Goal: Information Seeking & Learning: Understand process/instructions

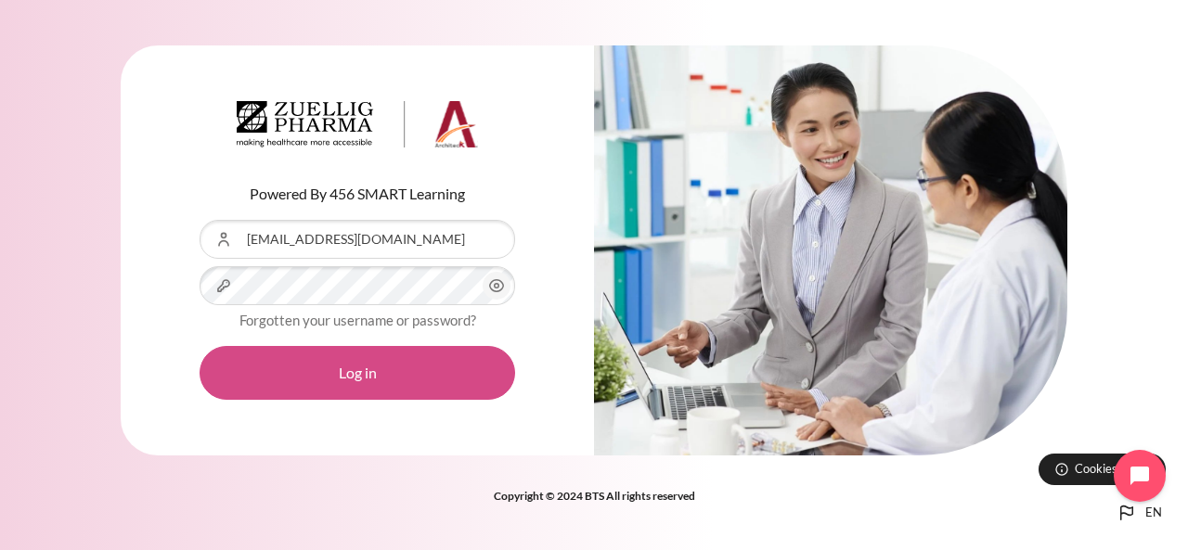
click at [336, 360] on button "Log in" at bounding box center [358, 373] width 316 height 54
click at [335, 380] on button "Log in" at bounding box center [358, 373] width 316 height 54
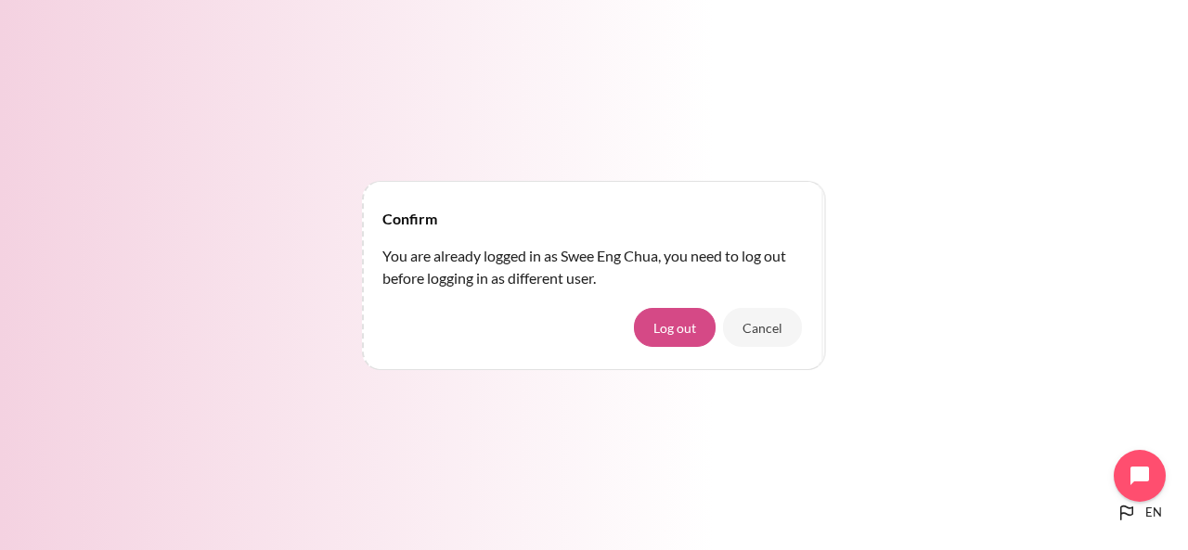
click at [684, 333] on button "Log out" at bounding box center [675, 327] width 82 height 39
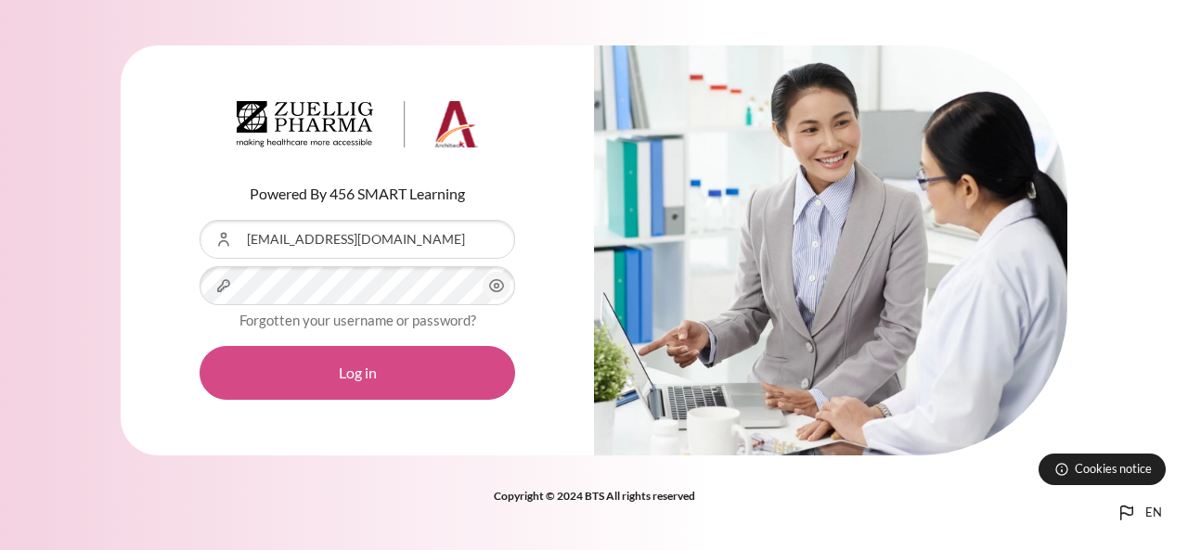
click at [462, 361] on button "Log in" at bounding box center [358, 373] width 316 height 54
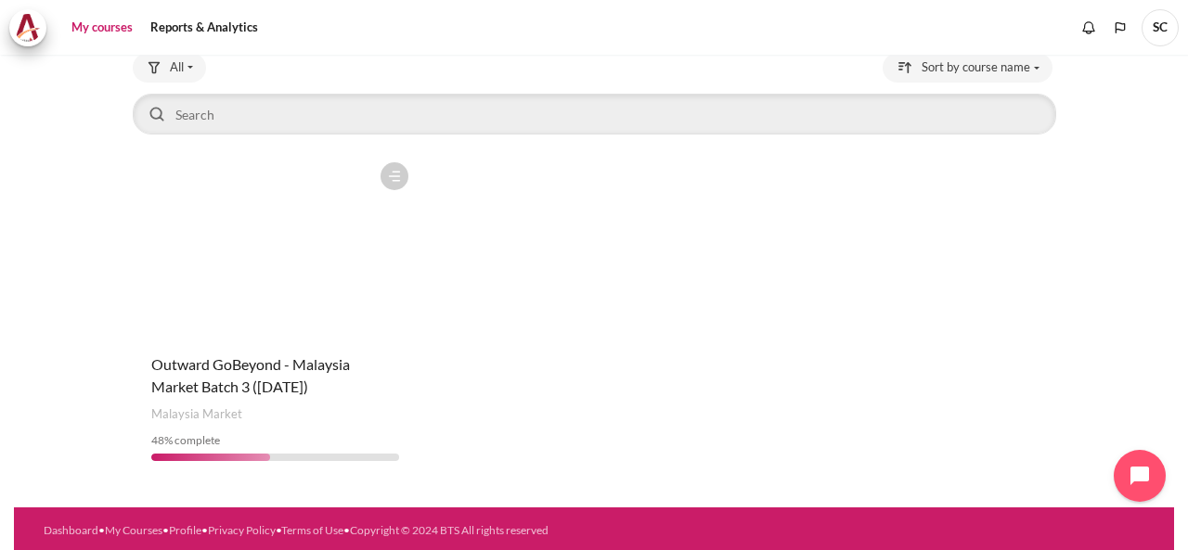
scroll to position [127, 0]
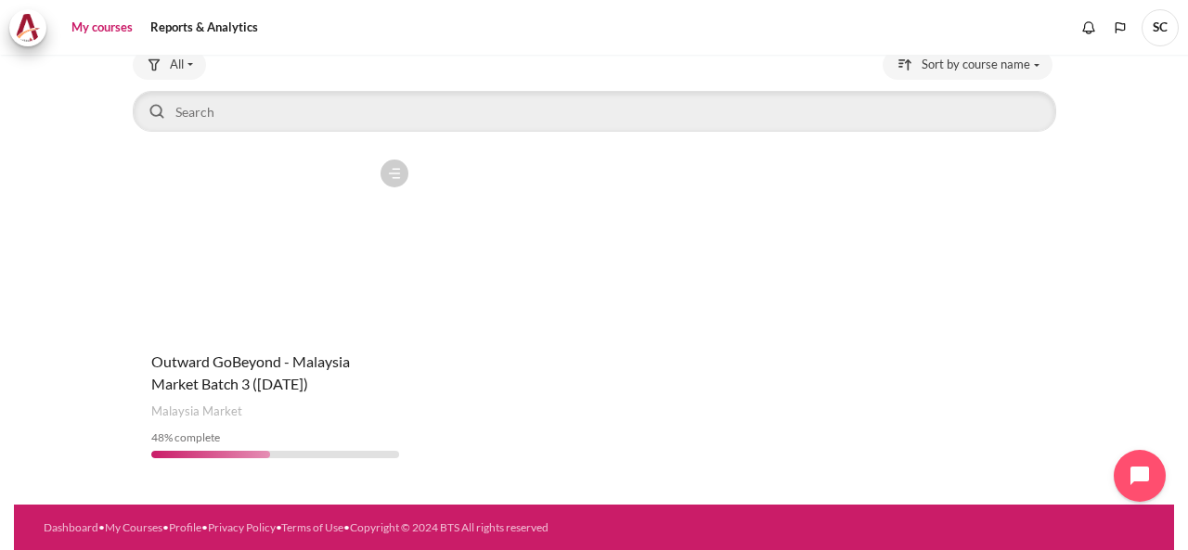
click at [275, 331] on figure "Content" at bounding box center [276, 243] width 286 height 186
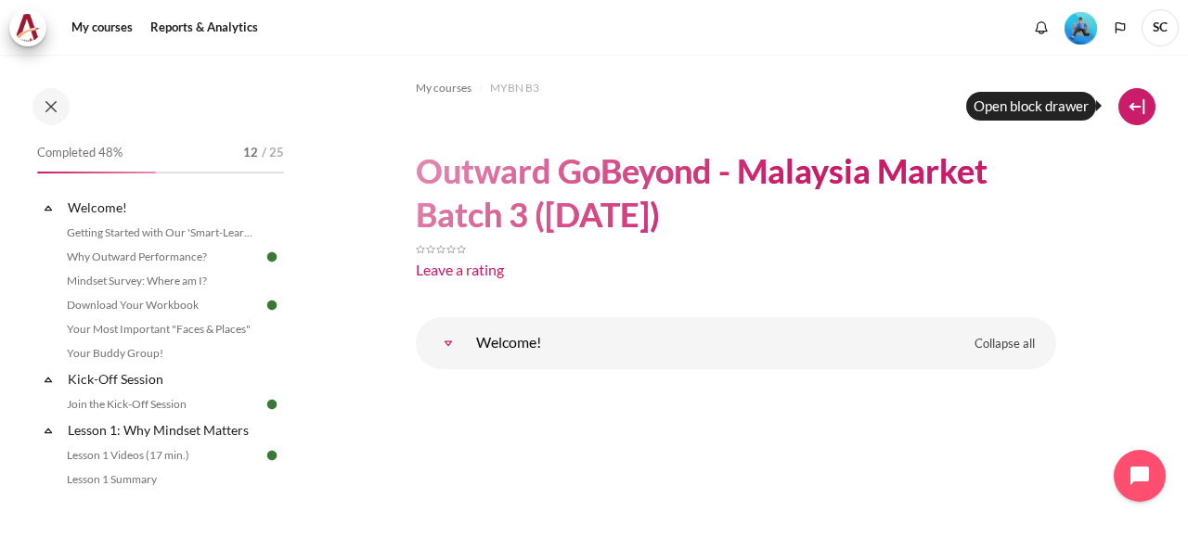
click at [1129, 109] on button at bounding box center [1136, 106] width 37 height 37
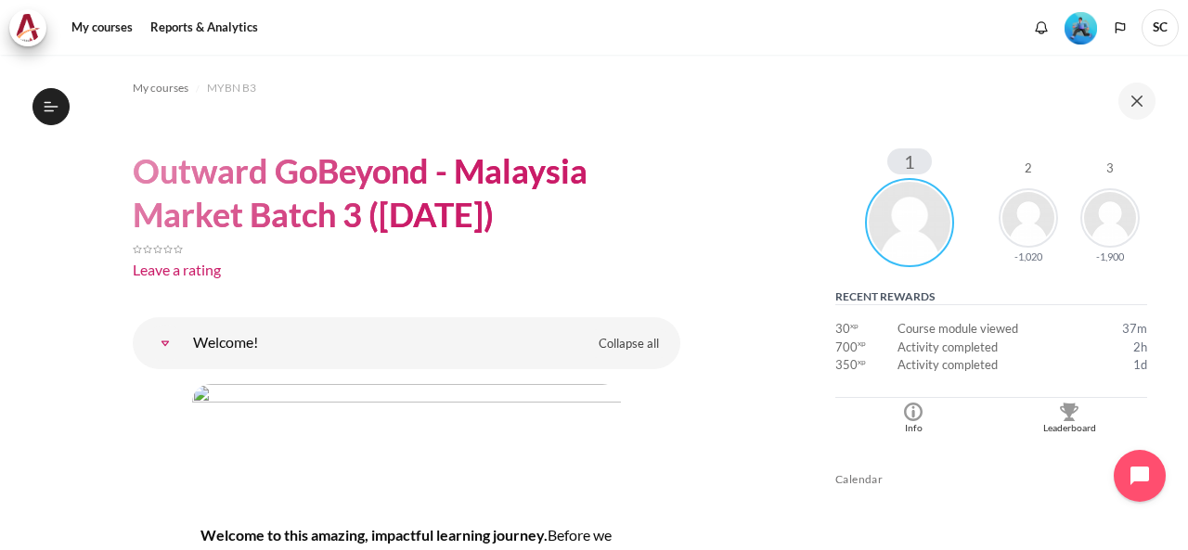
scroll to position [371, 0]
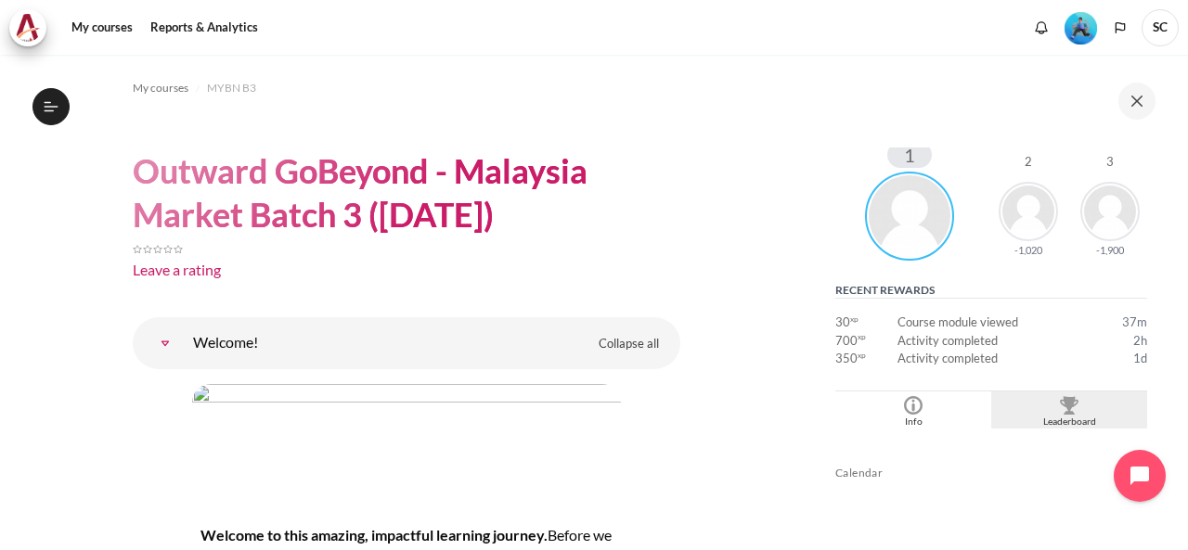
click at [1060, 411] on img "Blocks" at bounding box center [1069, 405] width 19 height 19
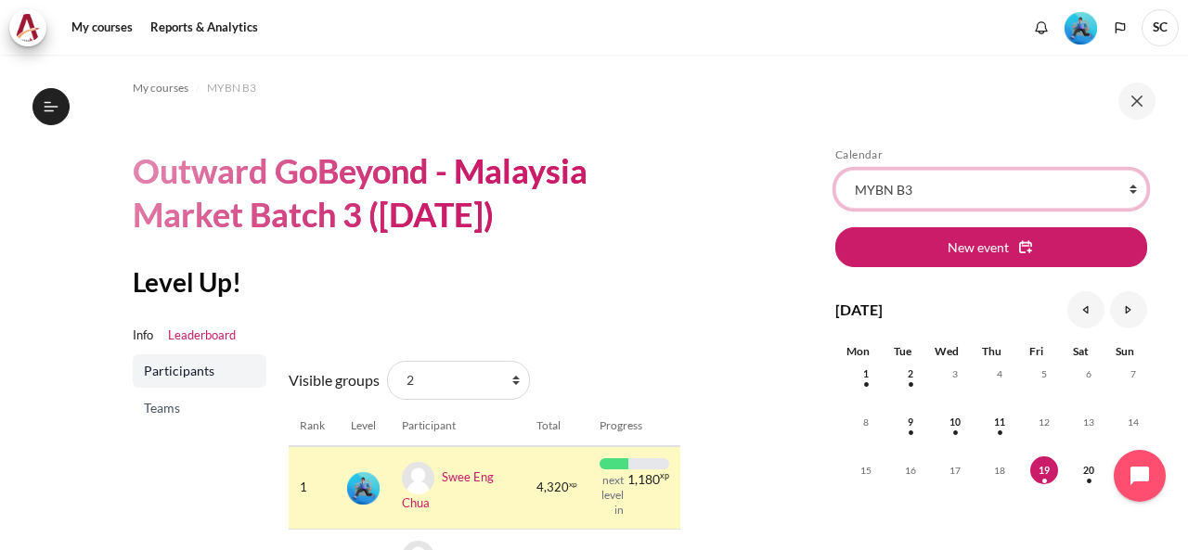
click at [1107, 191] on select "All courses MYBN B3" at bounding box center [991, 189] width 312 height 39
select select "1"
click at [835, 170] on select "All courses MYBN B3" at bounding box center [991, 189] width 312 height 39
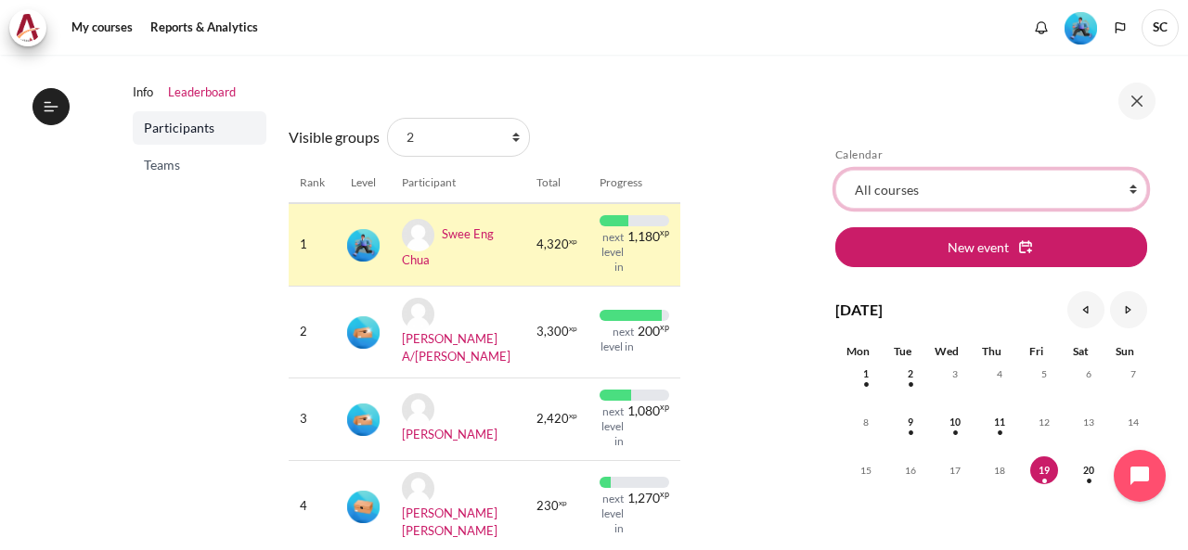
scroll to position [183, 0]
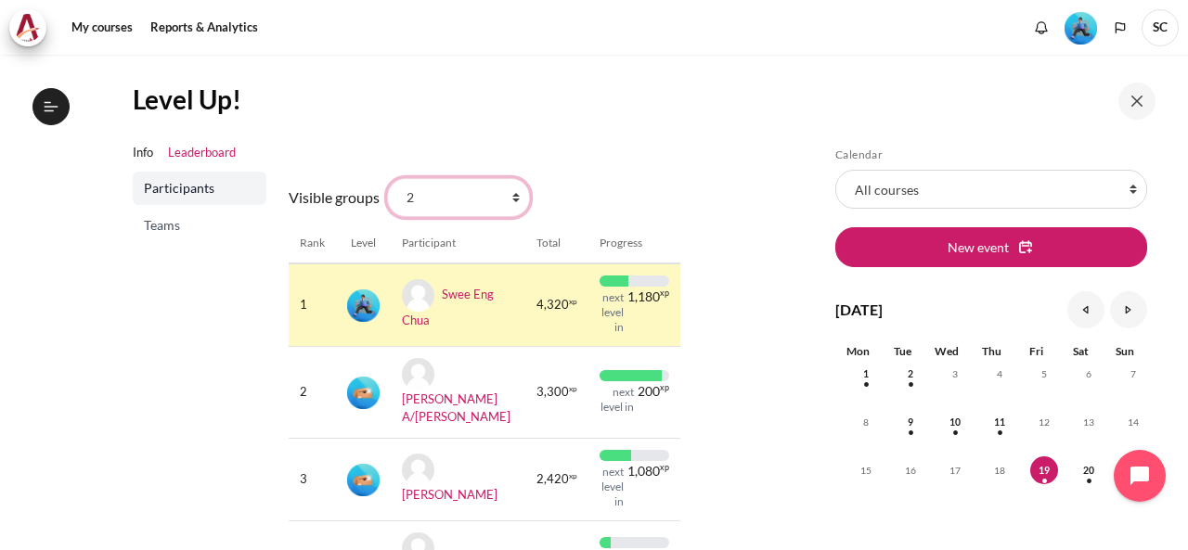
click at [512, 190] on select "All participants 2 1 3 3 4" at bounding box center [458, 197] width 143 height 39
select select "0"
click at [387, 178] on select "All participants 2 1 3 3 4" at bounding box center [458, 197] width 143 height 39
click at [512, 200] on select "All participants 2 1 3 3 4" at bounding box center [458, 197] width 143 height 39
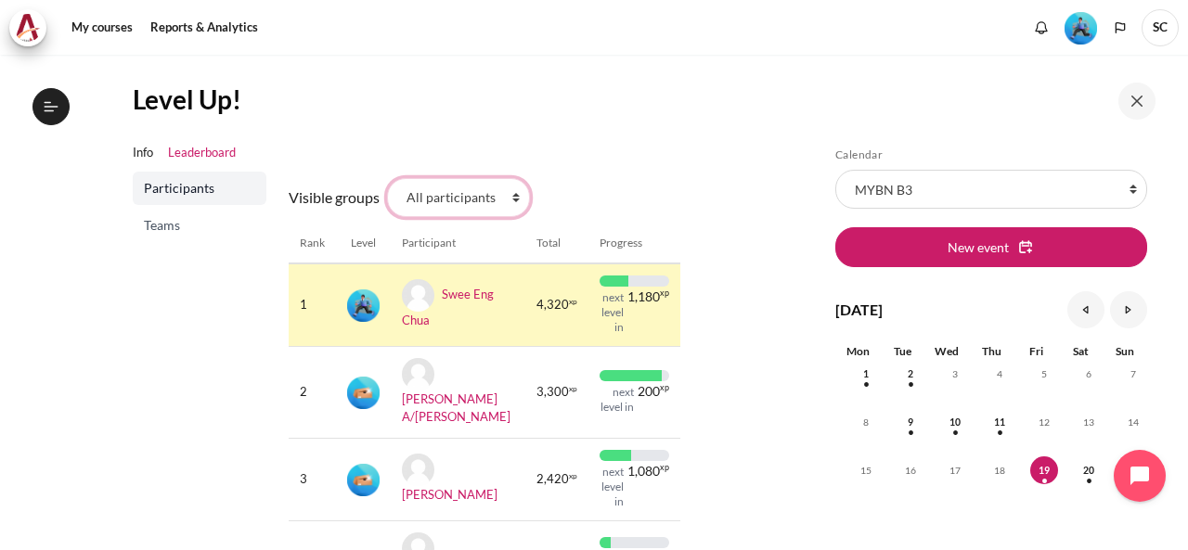
click at [387, 178] on select "All participants 2 1 3 3 4" at bounding box center [458, 197] width 143 height 39
click at [518, 201] on select "All participants 2 1 3 3 4" at bounding box center [458, 197] width 143 height 39
select select "4961"
click at [387, 178] on select "All participants 2 1 3 3 4" at bounding box center [458, 197] width 143 height 39
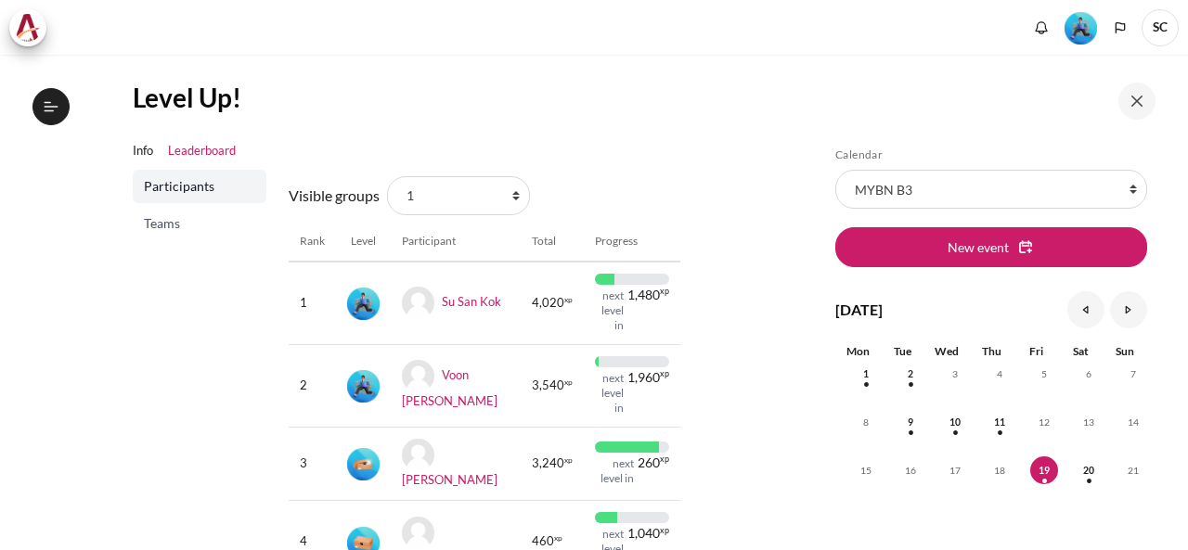
scroll to position [186, 0]
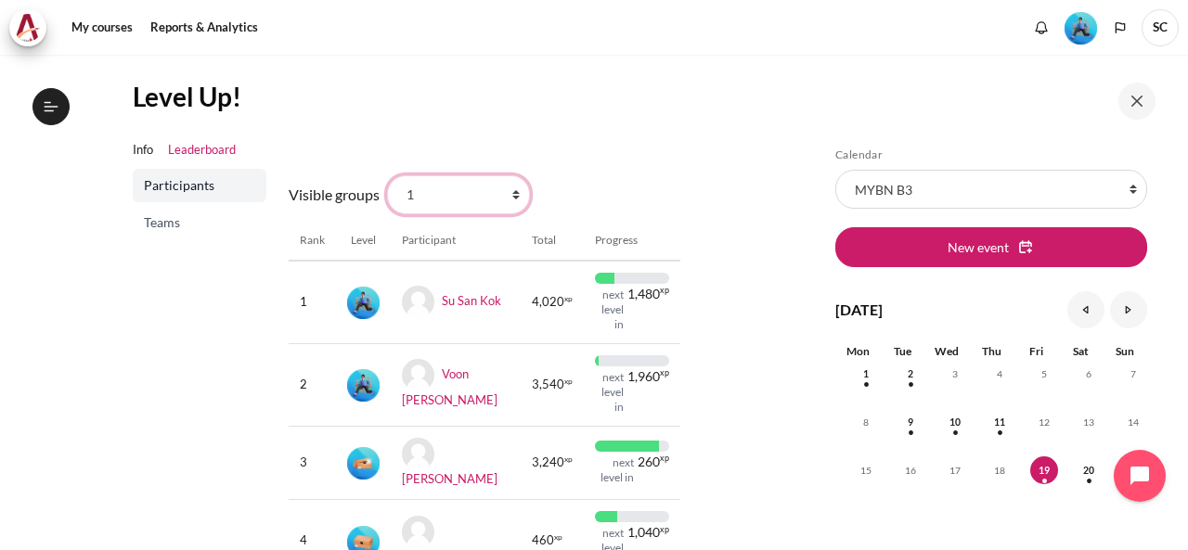
click at [509, 199] on select "All participants 2 1 3 3 4" at bounding box center [458, 194] width 143 height 39
select select "4979"
click at [387, 175] on select "All participants 2 1 3 3 4" at bounding box center [458, 194] width 143 height 39
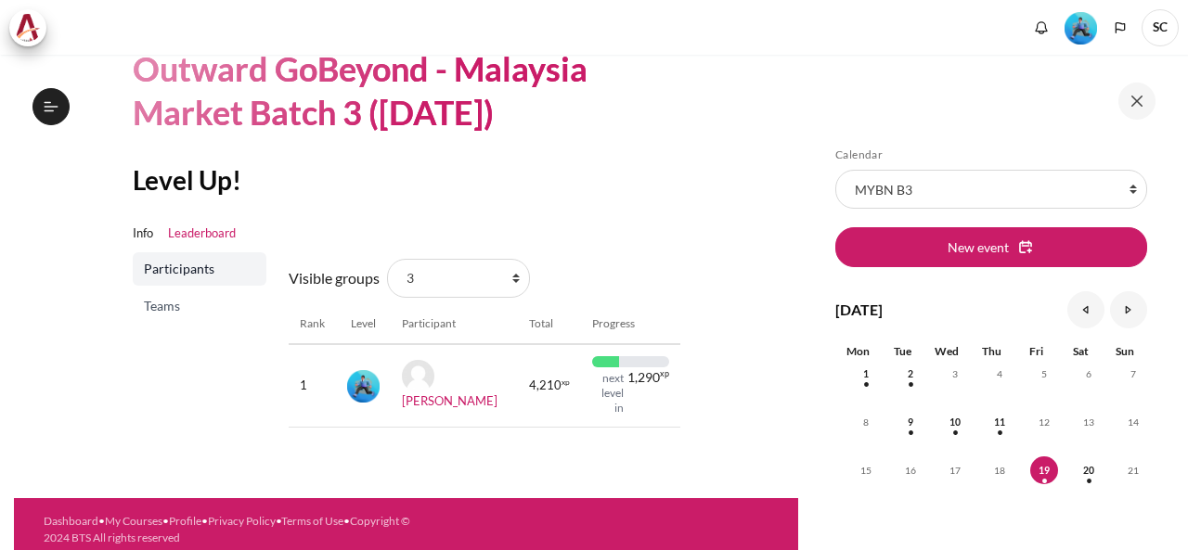
scroll to position [103, 0]
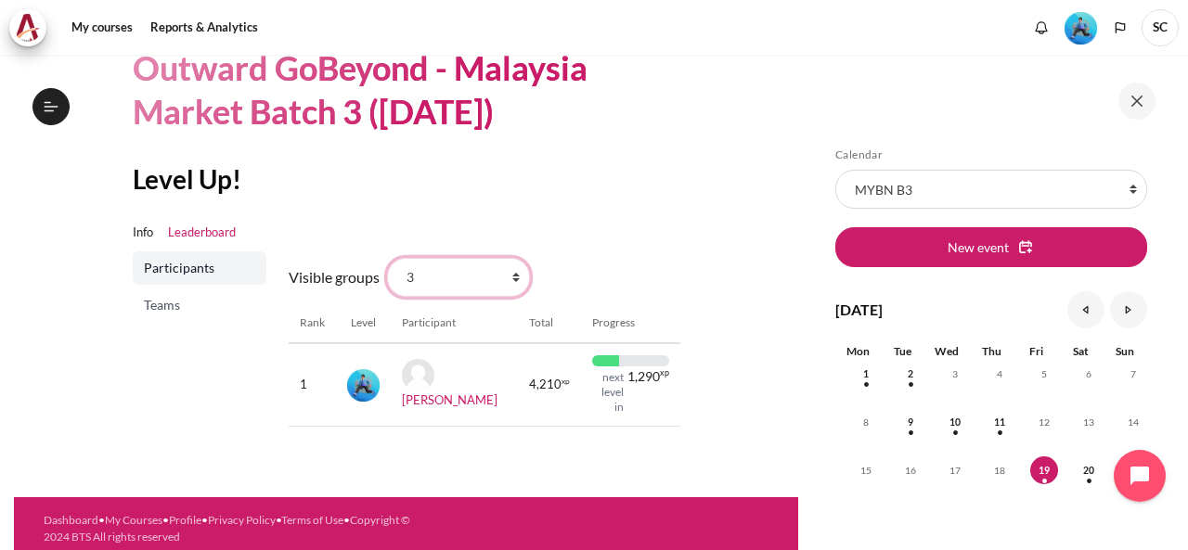
click at [511, 279] on select "All participants 2 1 3 3 4" at bounding box center [458, 277] width 143 height 39
select select "4963"
click at [387, 258] on select "All participants 2 1 3 3 4" at bounding box center [458, 277] width 143 height 39
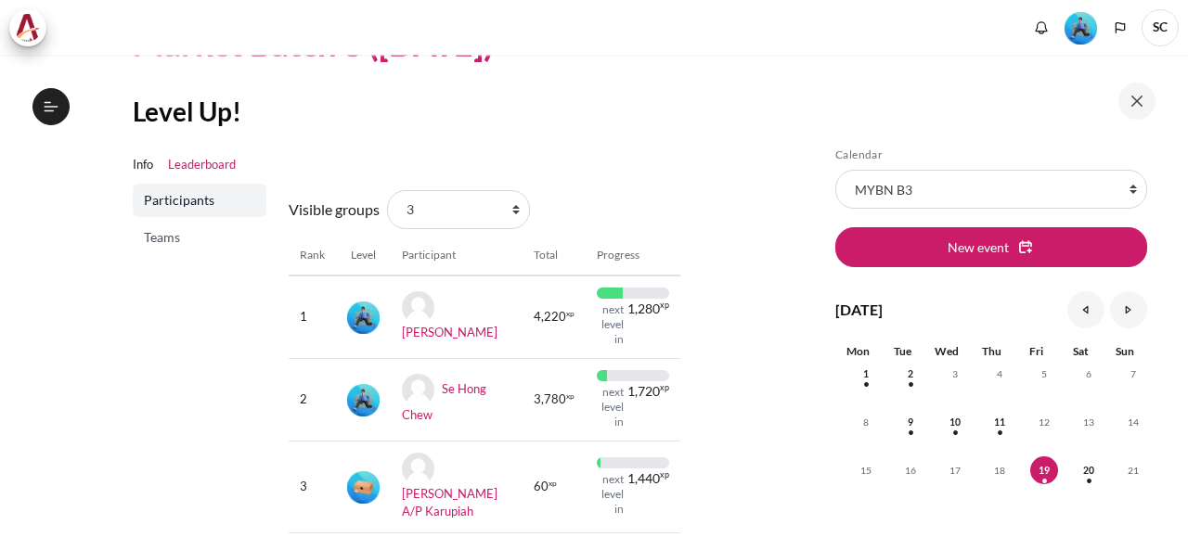
scroll to position [186, 0]
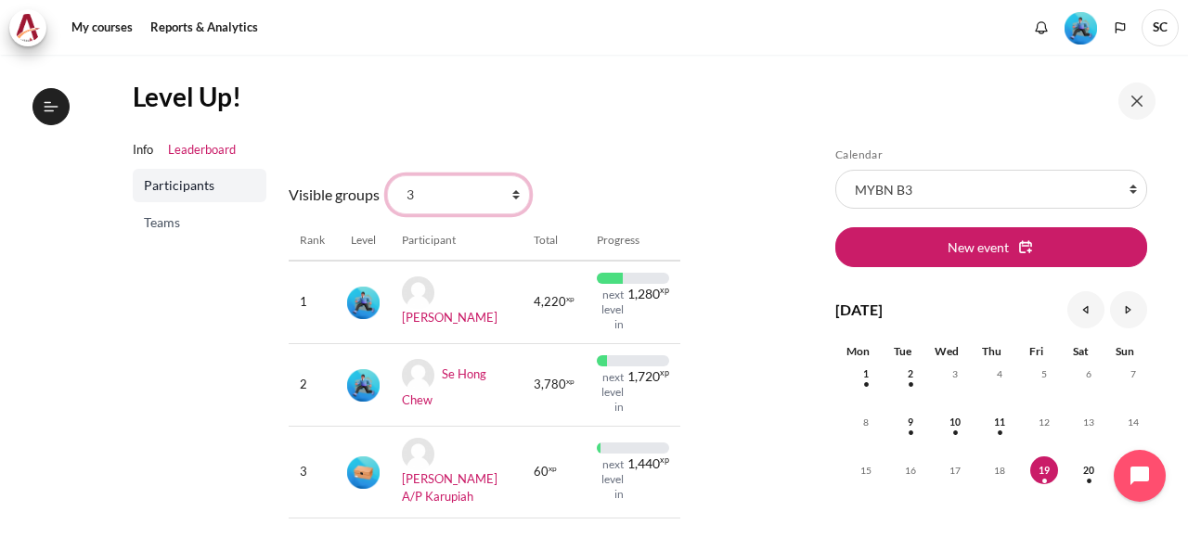
click at [515, 198] on select "All participants 2 1 3 3 4" at bounding box center [458, 194] width 143 height 39
select select "4964"
click at [387, 175] on select "All participants 2 1 3 3 4" at bounding box center [458, 194] width 143 height 39
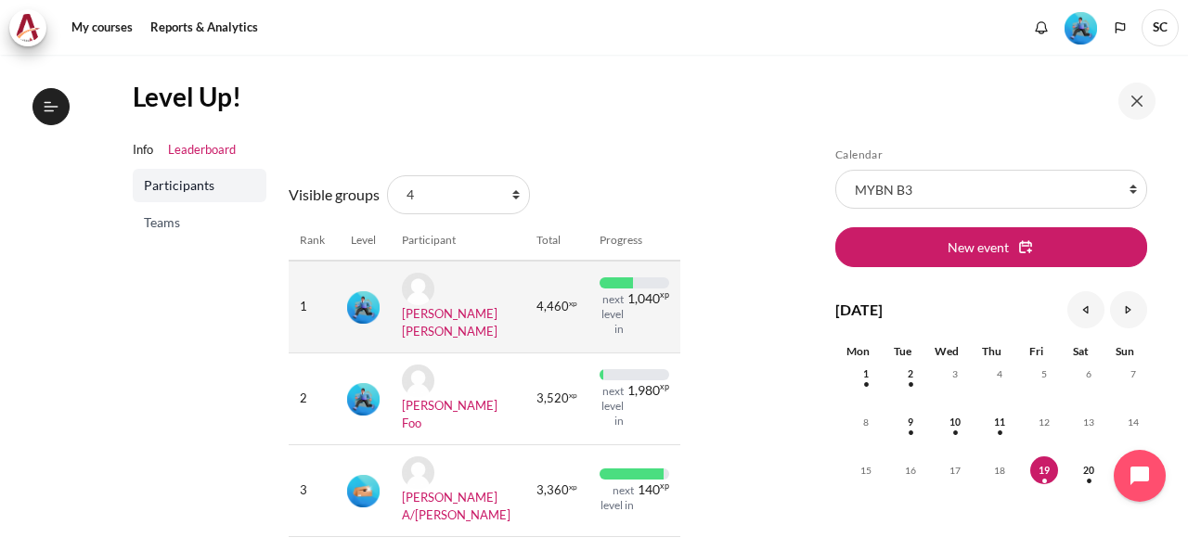
scroll to position [286, 0]
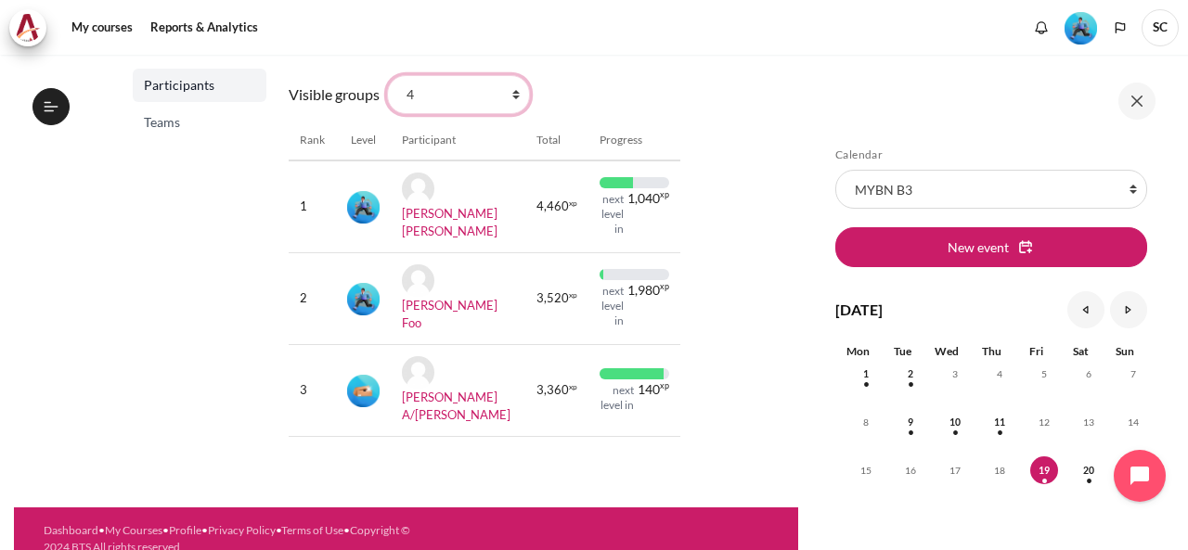
click at [513, 88] on select "All participants 2 1 3 3 4" at bounding box center [458, 94] width 143 height 39
select select "4962"
click at [387, 75] on select "All participants 2 1 3 3 4" at bounding box center [458, 94] width 143 height 39
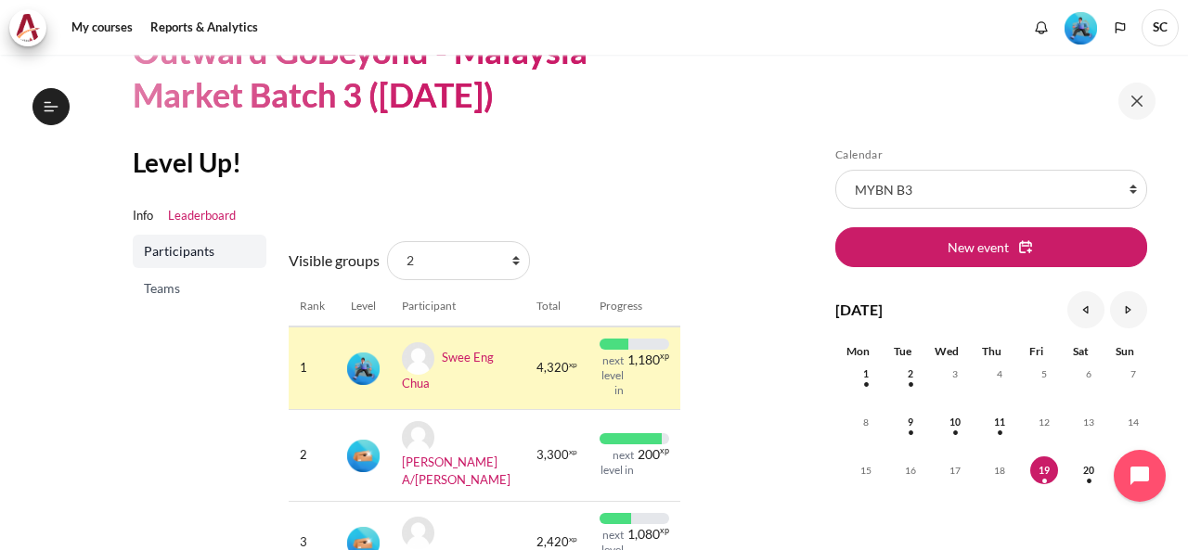
scroll to position [89, 0]
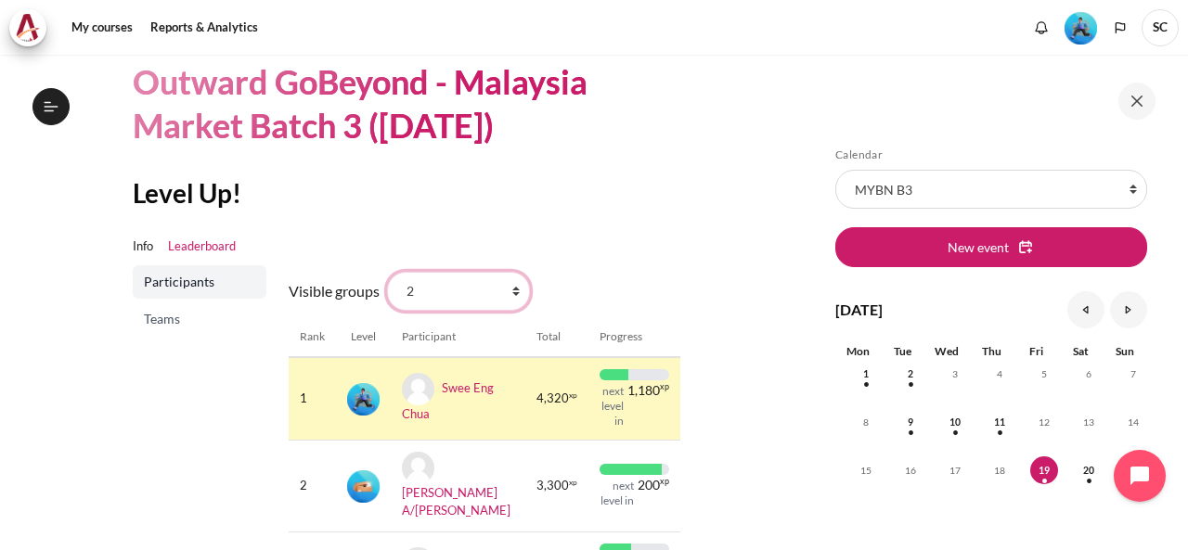
click at [510, 290] on select "All participants 2 1 3 3 4" at bounding box center [458, 291] width 143 height 39
select select "0"
click at [387, 272] on select "All participants 2 1 3 3 4" at bounding box center [458, 291] width 143 height 39
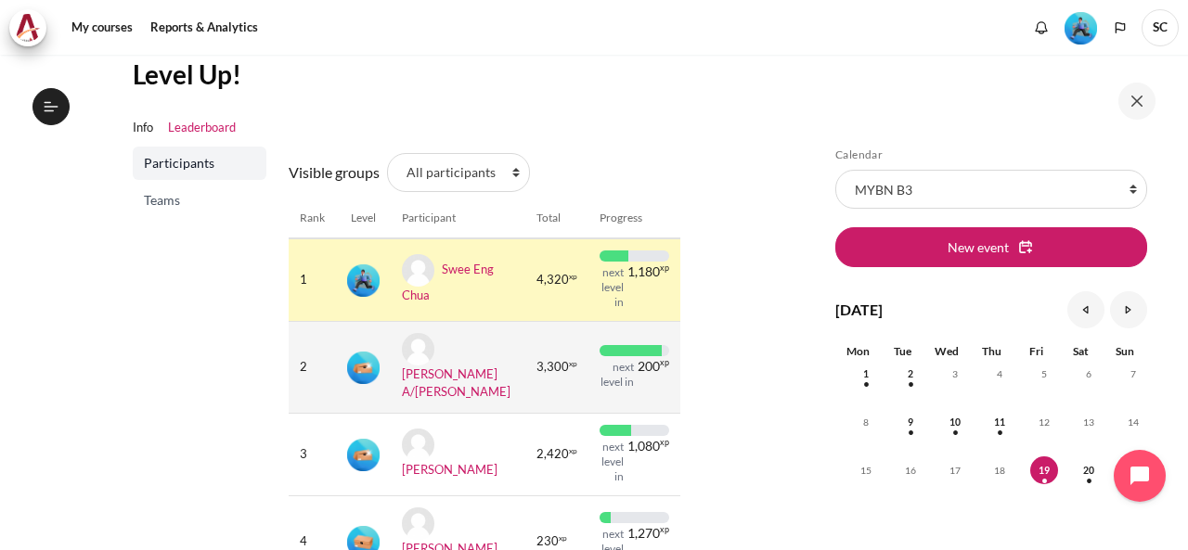
scroll to position [183, 0]
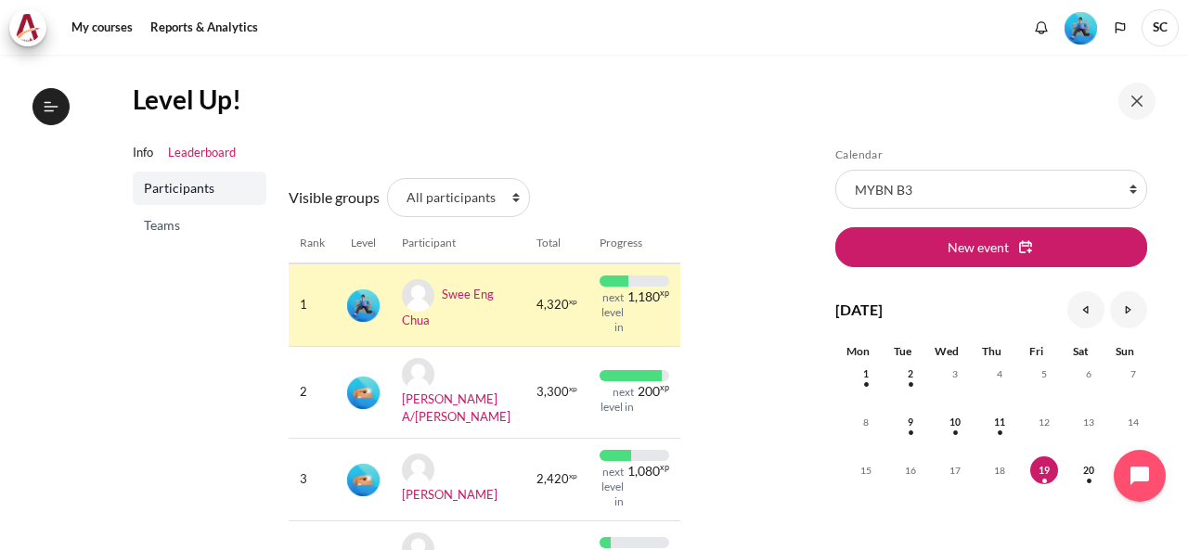
click at [201, 229] on span "Teams" at bounding box center [201, 225] width 115 height 19
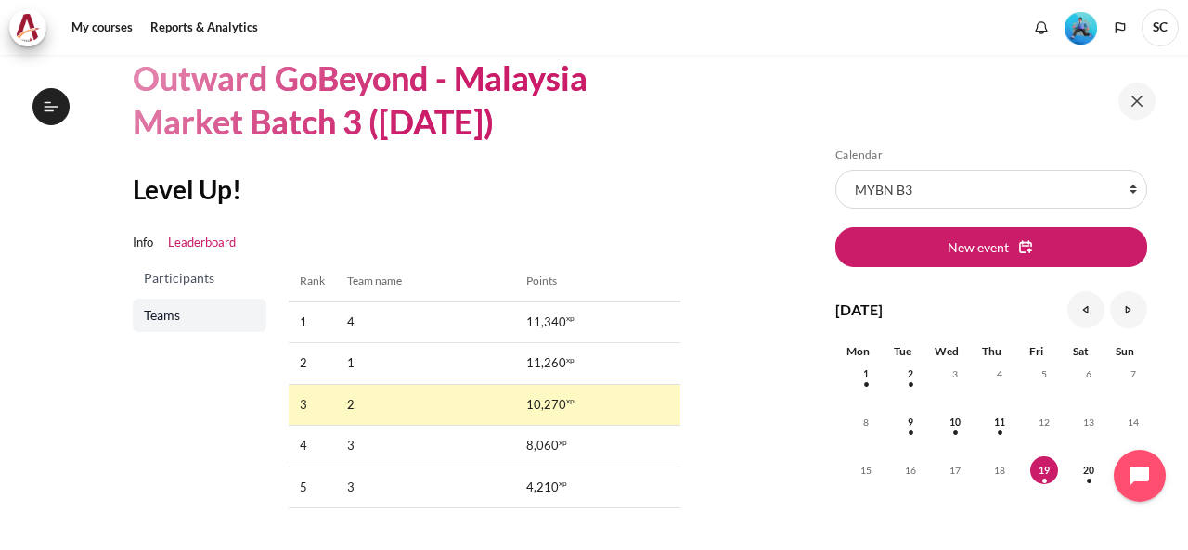
scroll to position [182, 0]
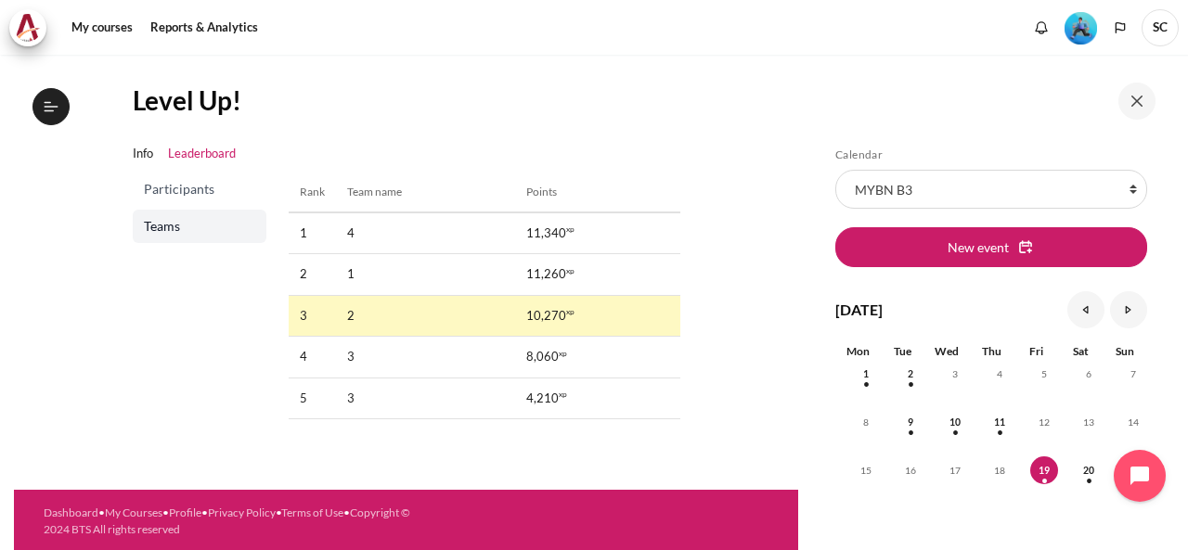
click at [206, 190] on span "Participants" at bounding box center [201, 189] width 115 height 19
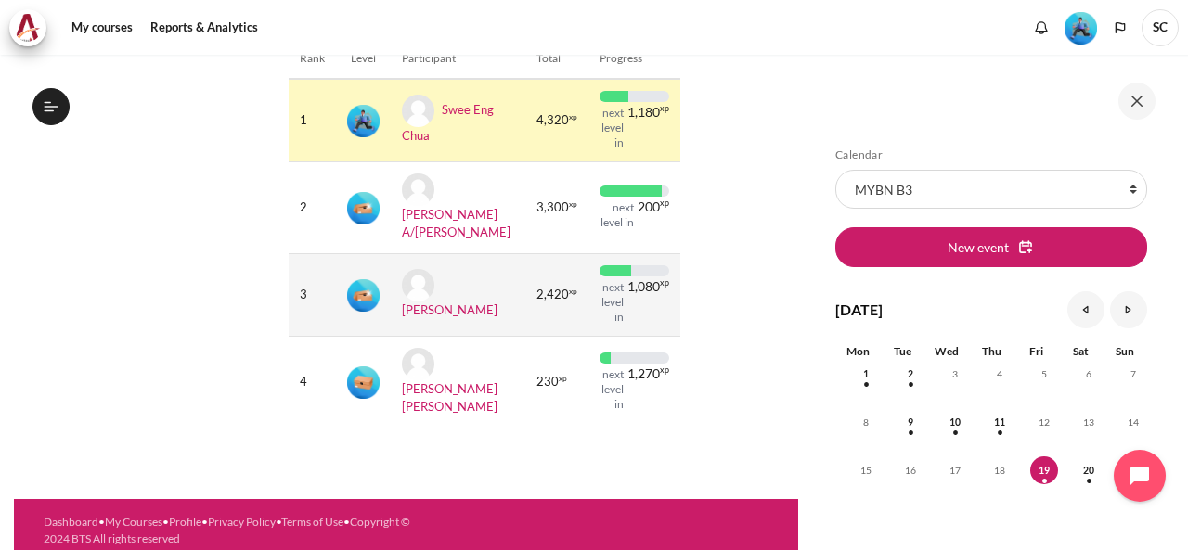
scroll to position [275, 0]
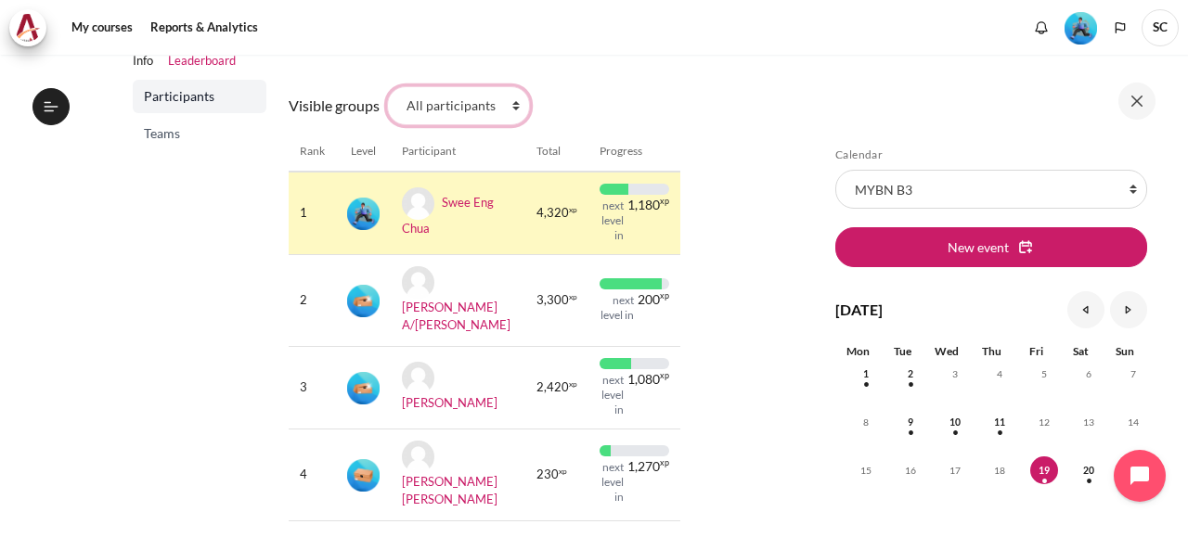
click at [509, 108] on select "All participants 2 1 3 3 4" at bounding box center [458, 105] width 143 height 39
select select "4963"
click at [387, 86] on select "All participants 2 1 3 3 4" at bounding box center [458, 105] width 143 height 39
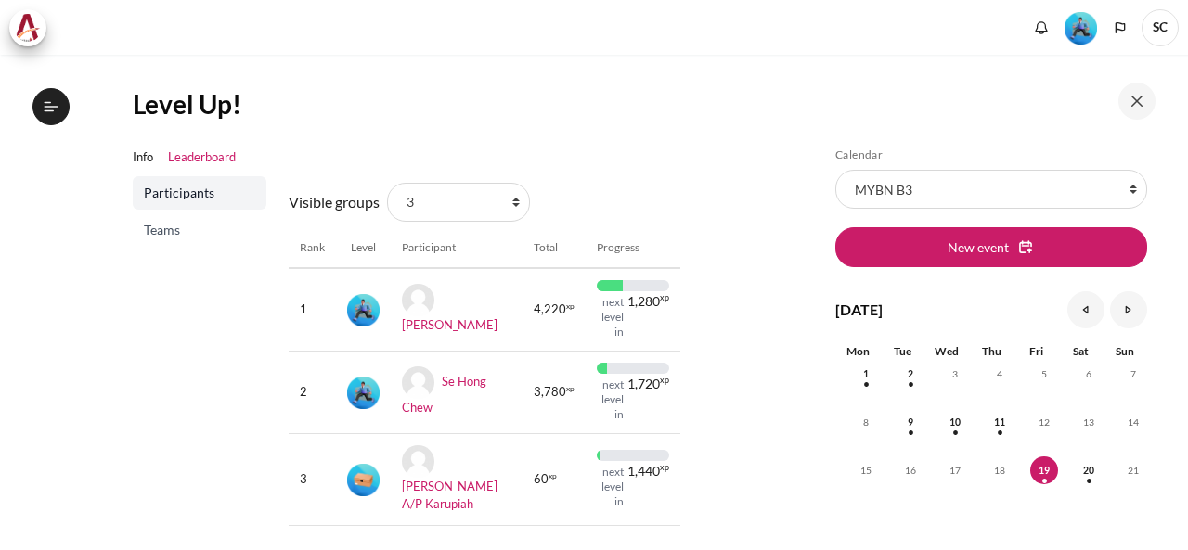
scroll to position [186, 0]
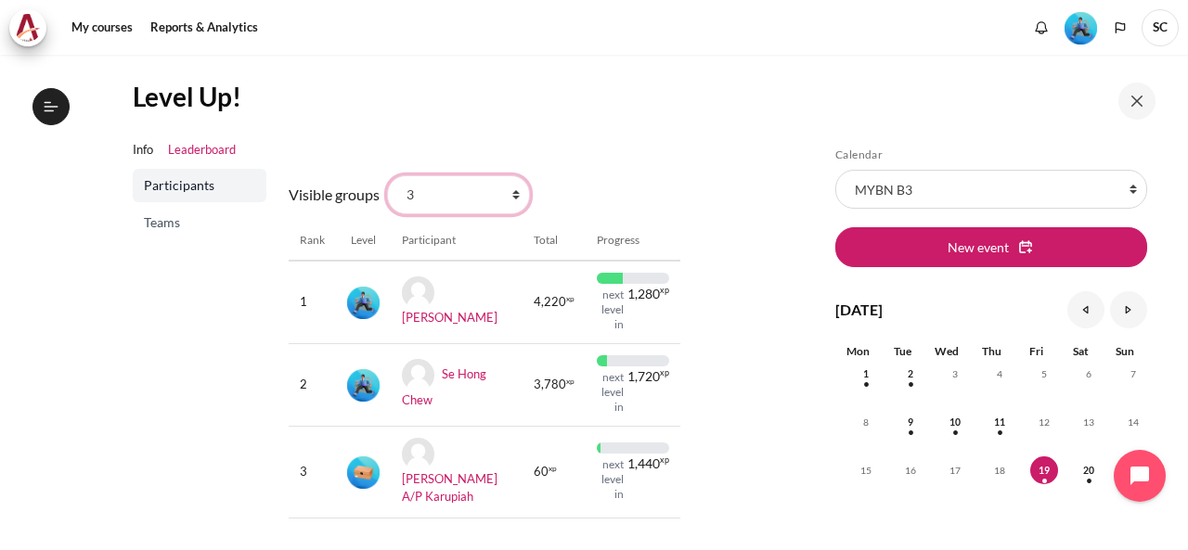
click at [518, 201] on select "All participants 2 1 3 3 4" at bounding box center [458, 194] width 143 height 39
select select "4961"
click at [387, 175] on select "All participants 2 1 3 3 4" at bounding box center [458, 194] width 143 height 39
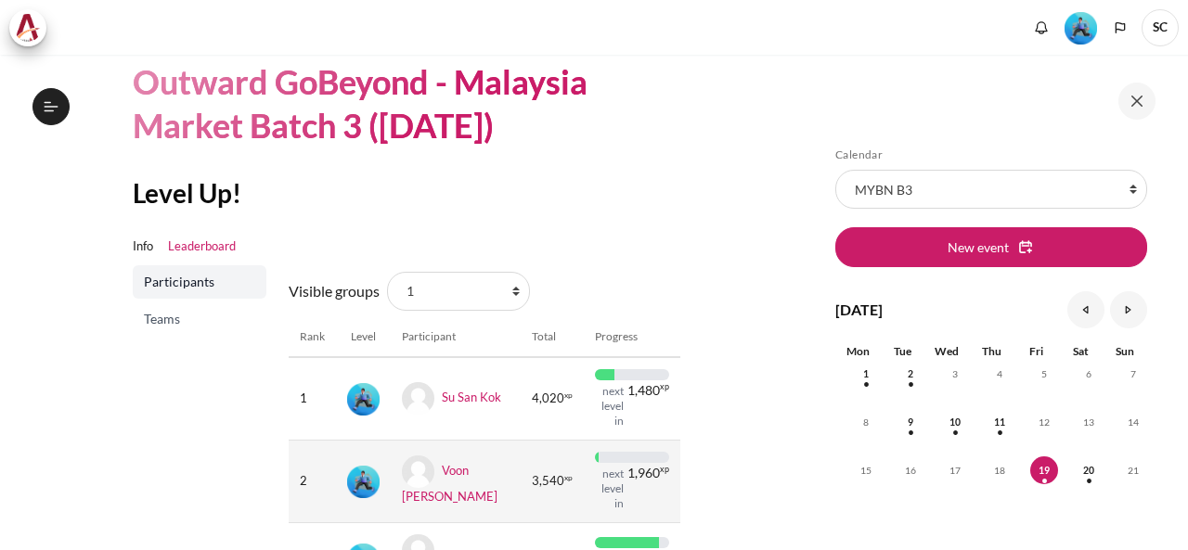
scroll to position [278, 0]
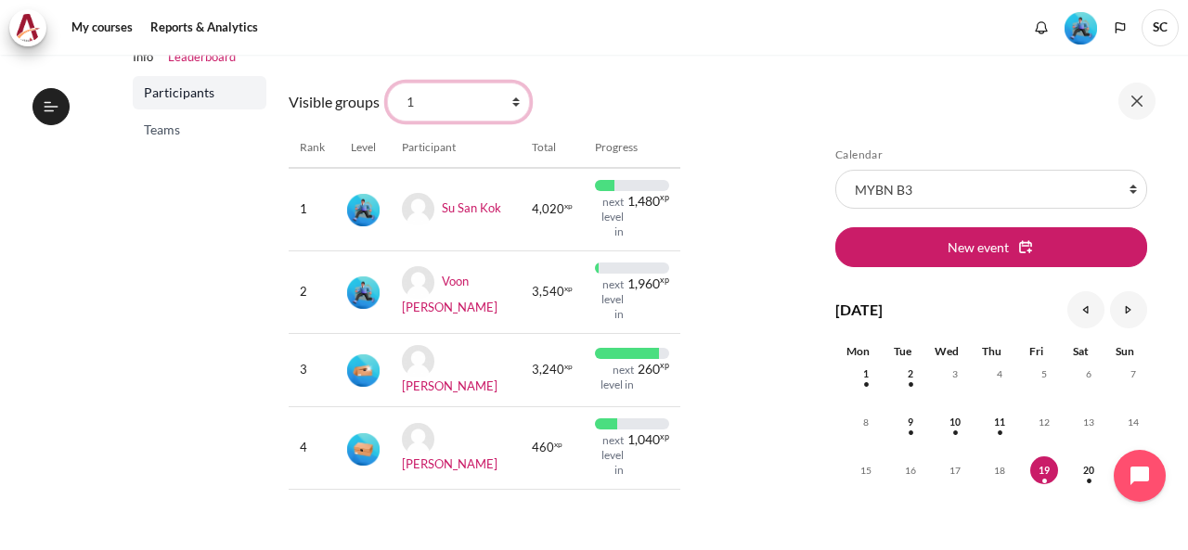
click at [505, 104] on select "All participants 2 1 3 3 4" at bounding box center [458, 102] width 143 height 39
select select "4962"
click at [387, 83] on select "All participants 2 1 3 3 4" at bounding box center [458, 102] width 143 height 39
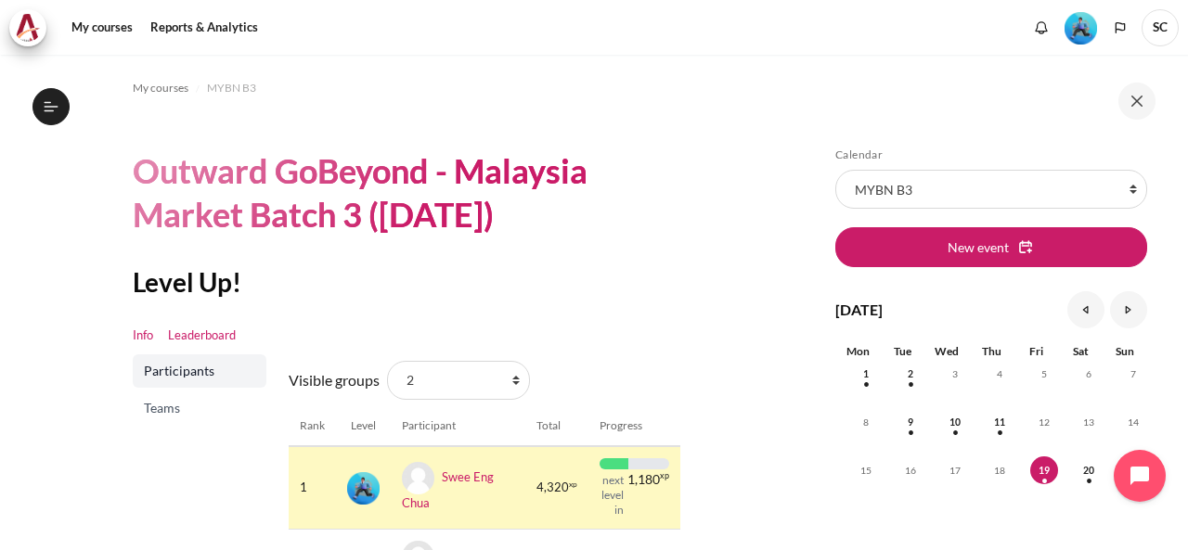
click at [141, 338] on link "Info" at bounding box center [143, 336] width 20 height 19
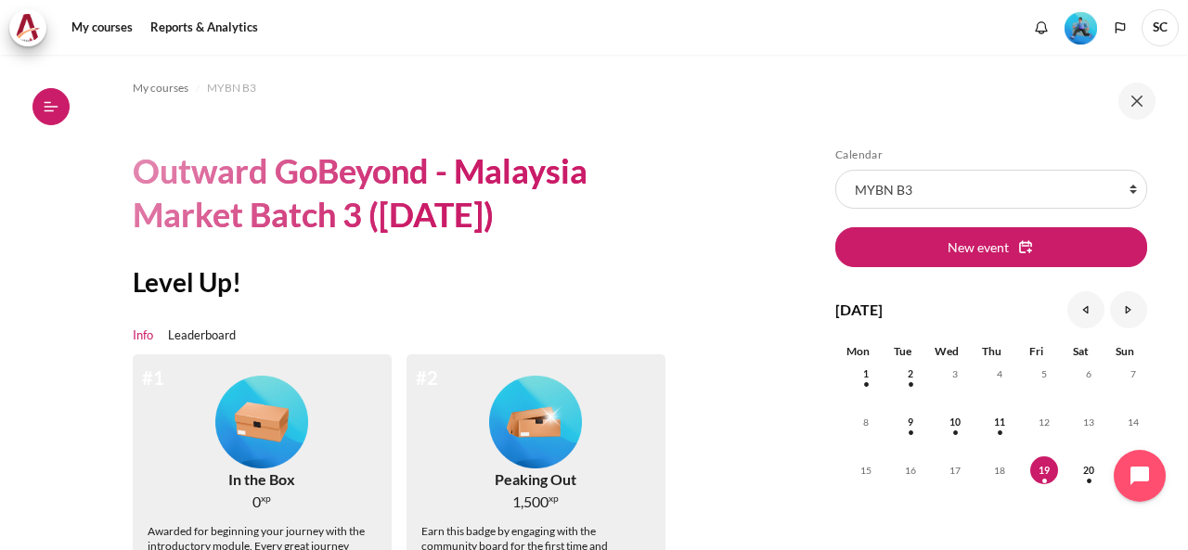
click at [53, 110] on icon at bounding box center [50, 110] width 10 height 1
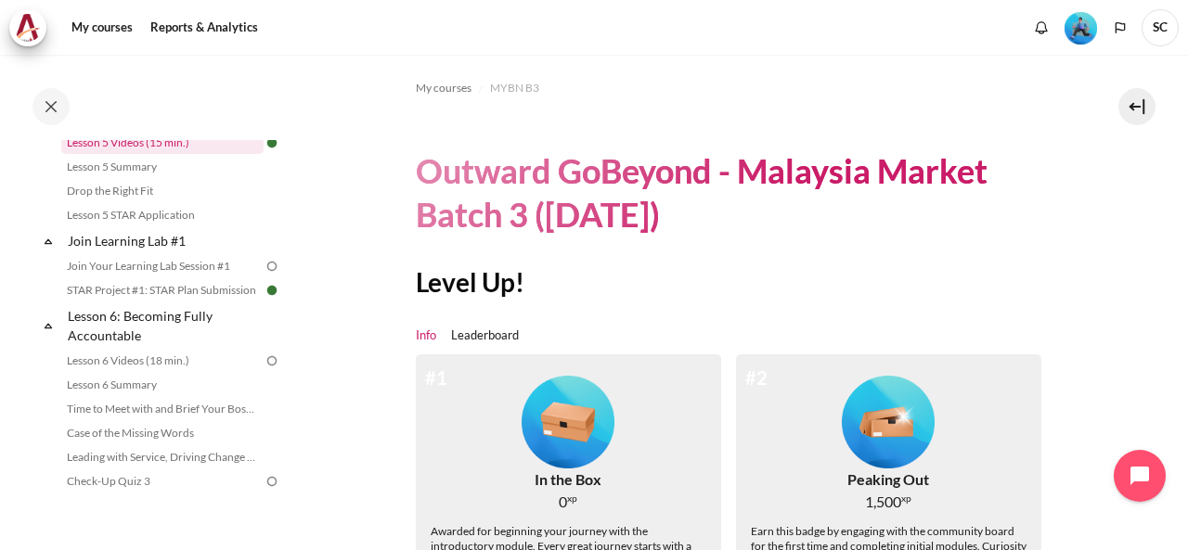
scroll to position [928, 0]
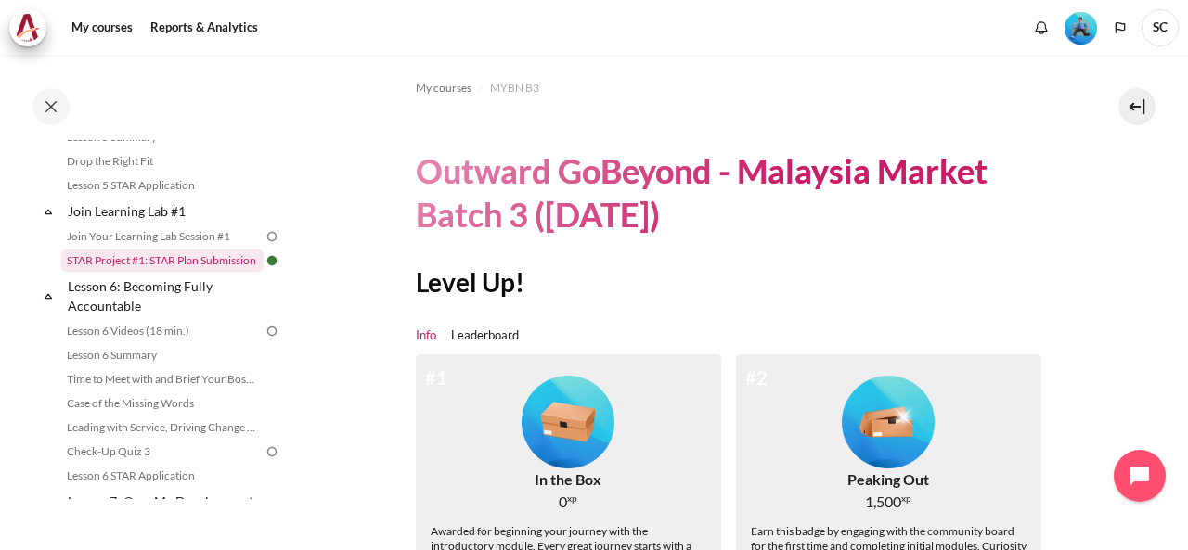
click at [232, 272] on link "STAR Project #1: STAR Plan Submission" at bounding box center [162, 261] width 202 height 22
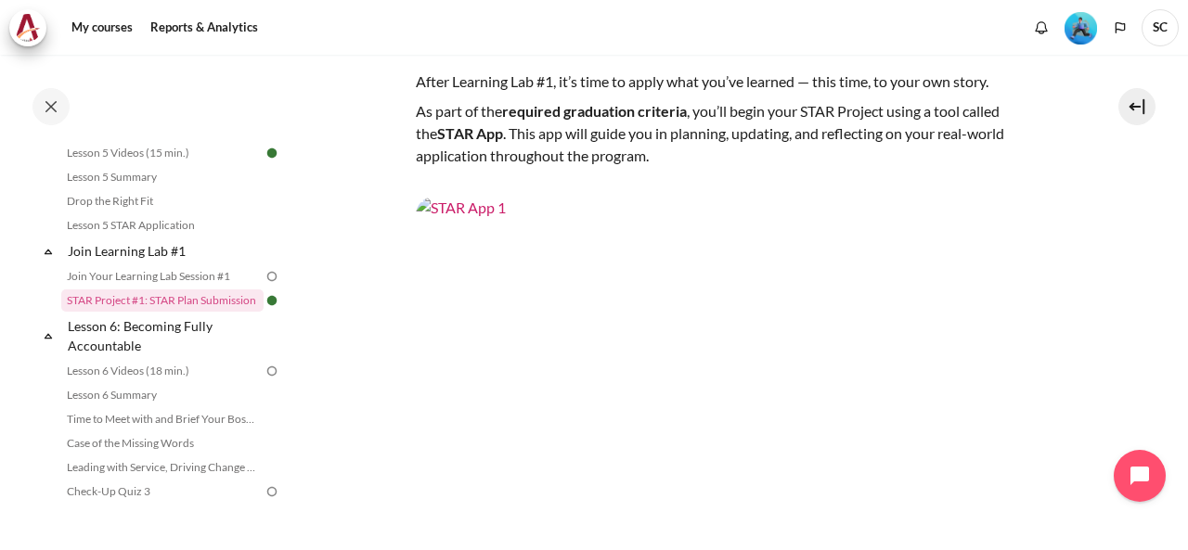
scroll to position [186, 0]
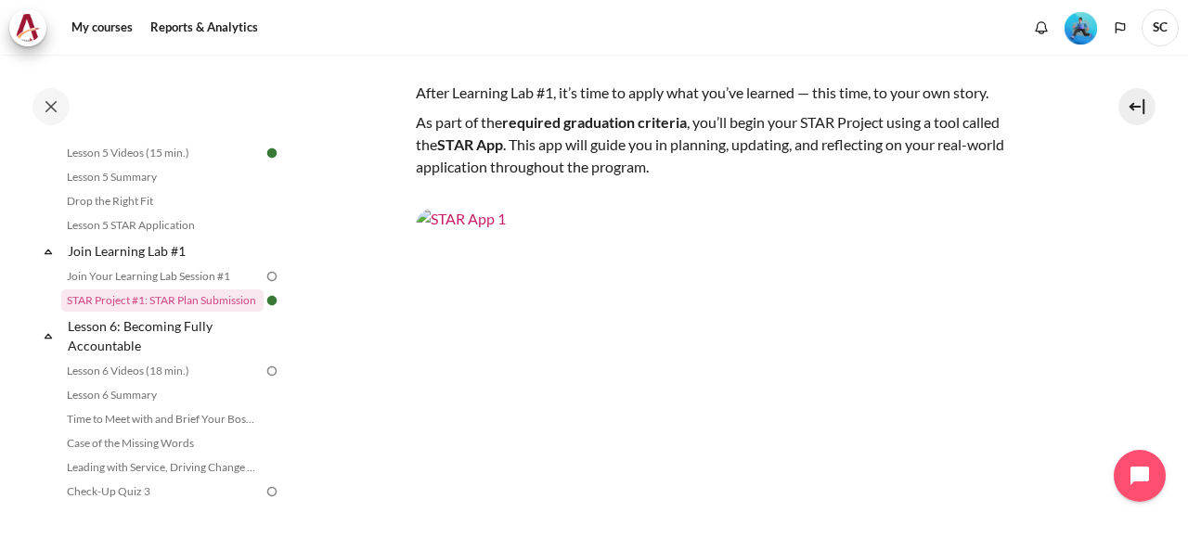
click at [746, 293] on img "Content" at bounding box center [736, 388] width 640 height 360
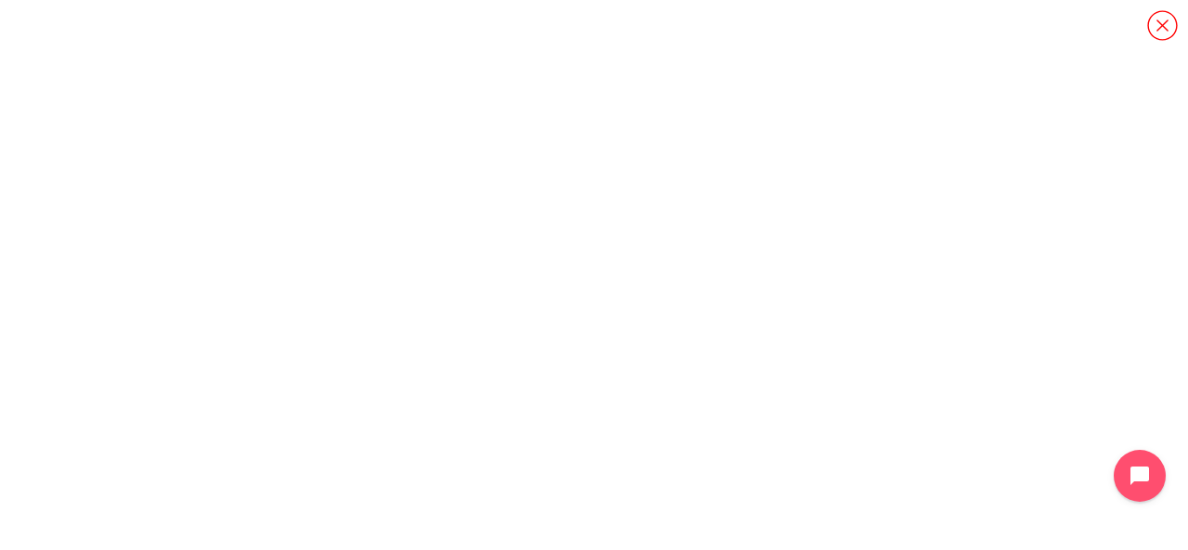
scroll to position [1866, 0]
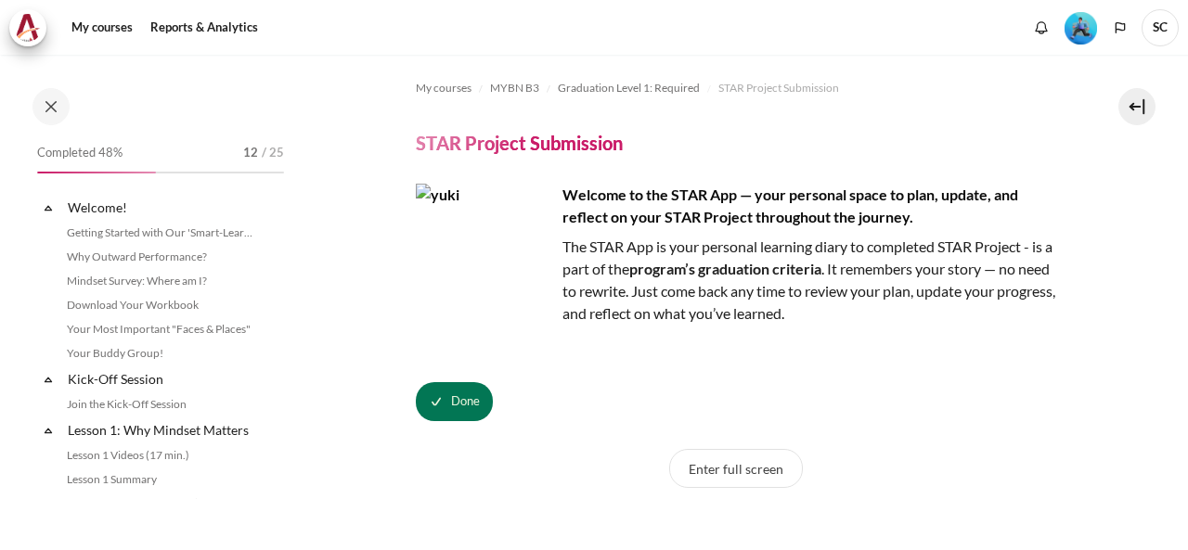
scroll to position [1866, 0]
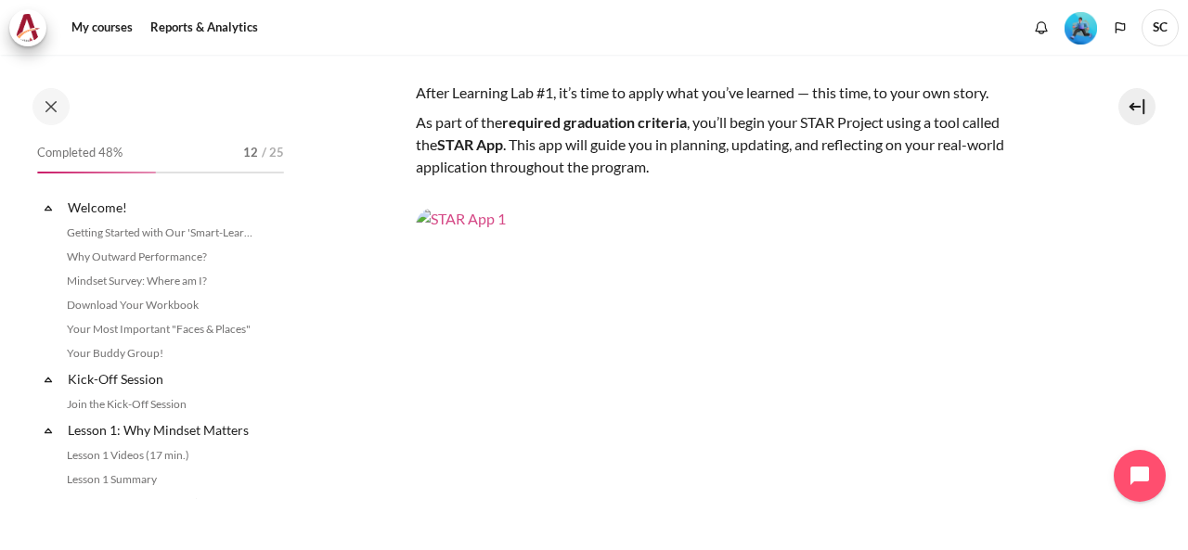
scroll to position [888, 0]
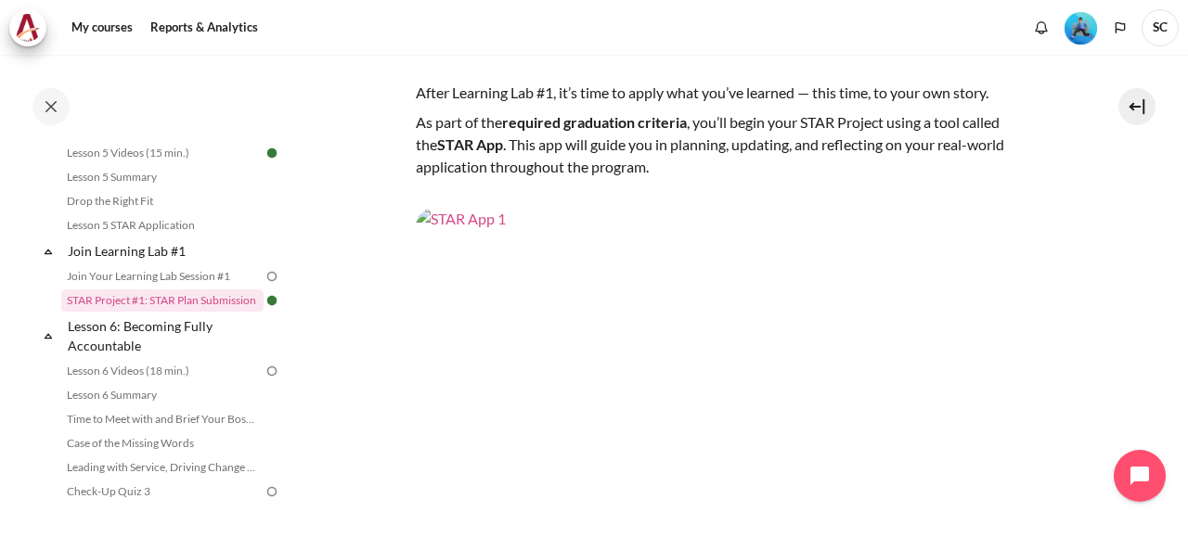
click at [679, 335] on img "Content" at bounding box center [736, 388] width 640 height 360
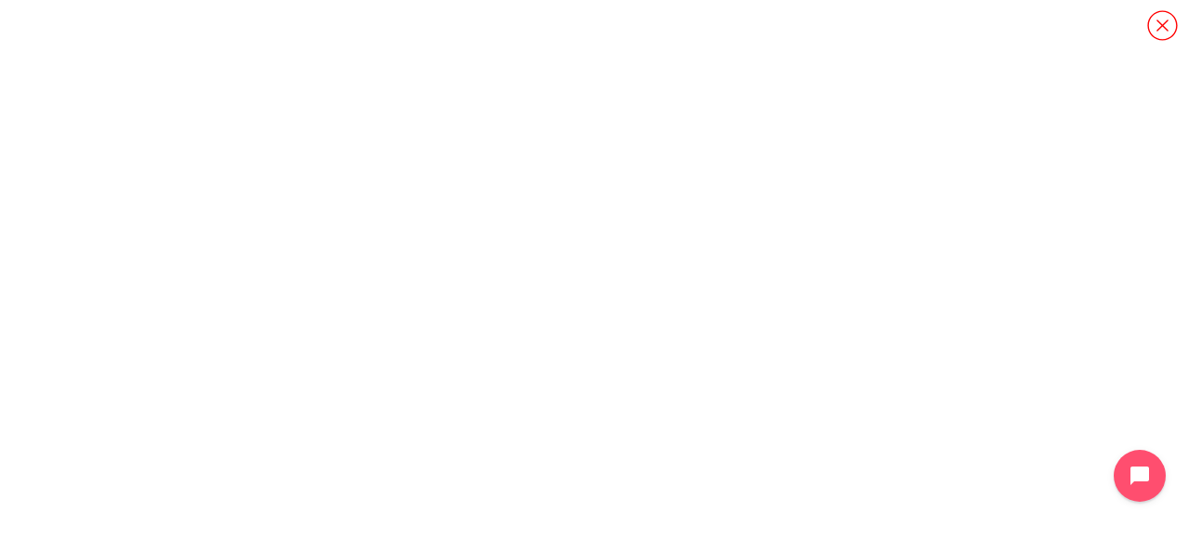
scroll to position [126, 0]
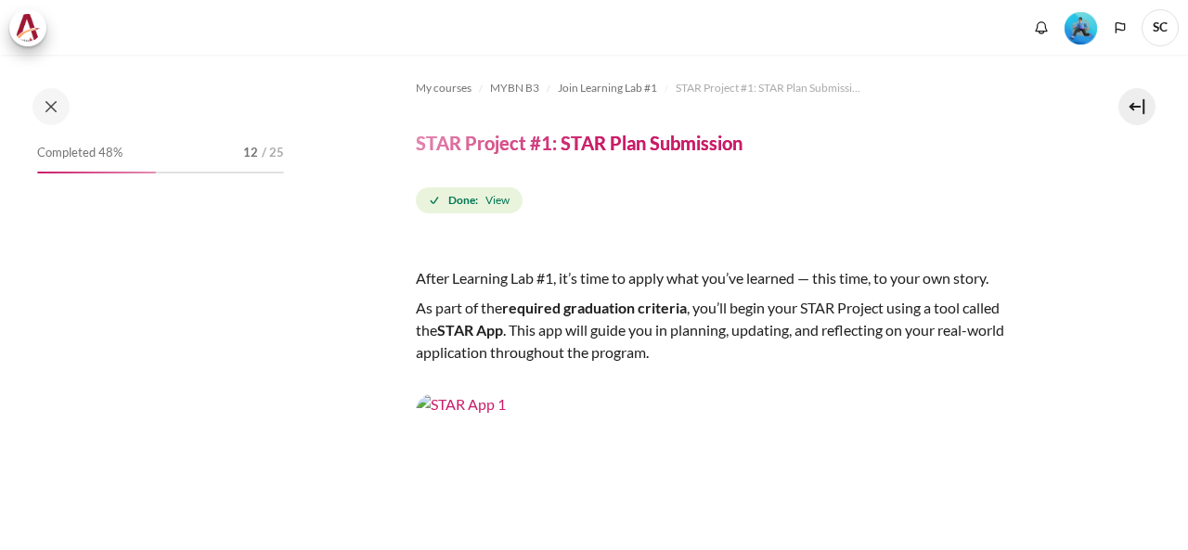
scroll to position [888, 0]
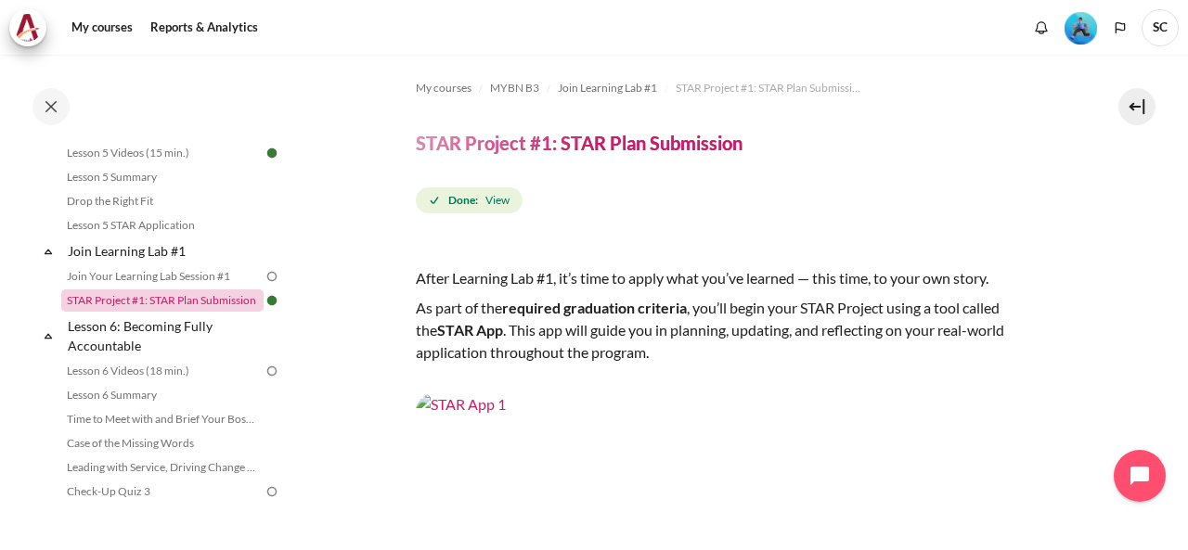
click at [196, 312] on link "STAR Project #1: STAR Plan Submission" at bounding box center [162, 301] width 202 height 22
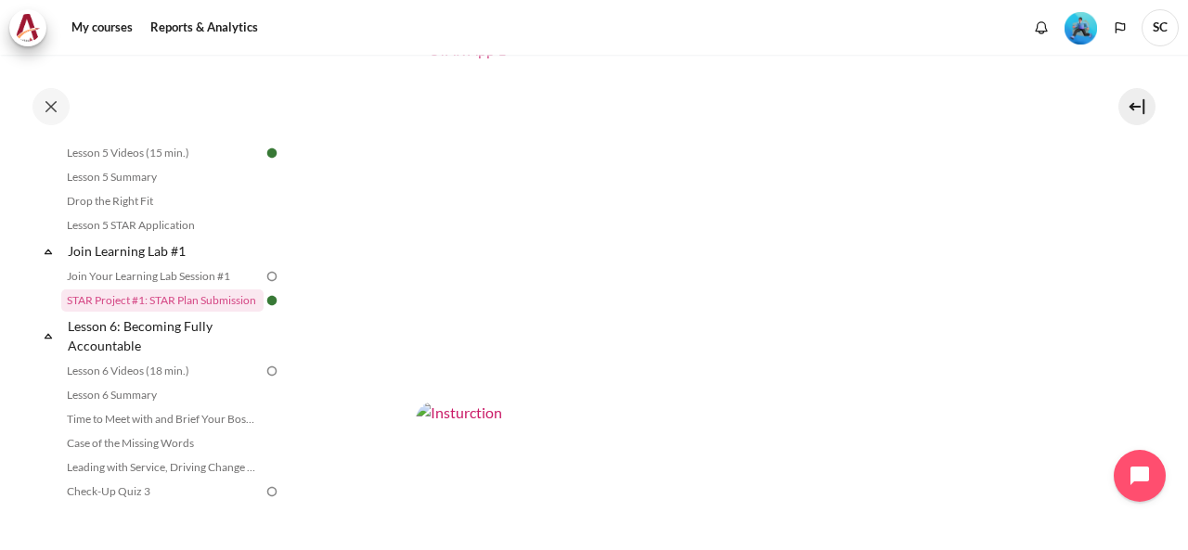
scroll to position [286, 0]
click at [668, 229] on img "Content" at bounding box center [736, 288] width 640 height 360
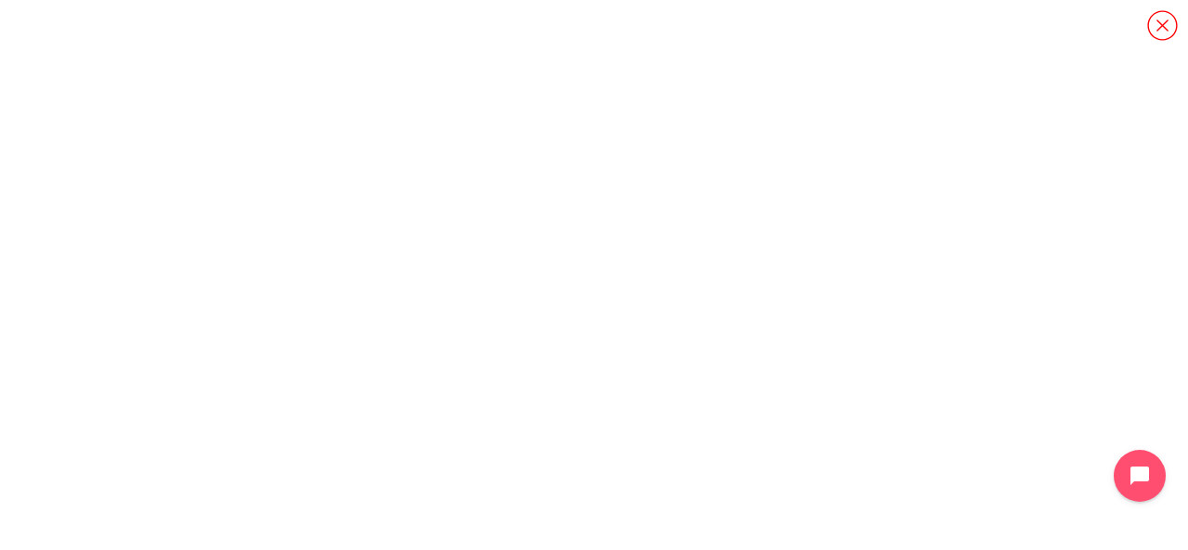
scroll to position [1866, 0]
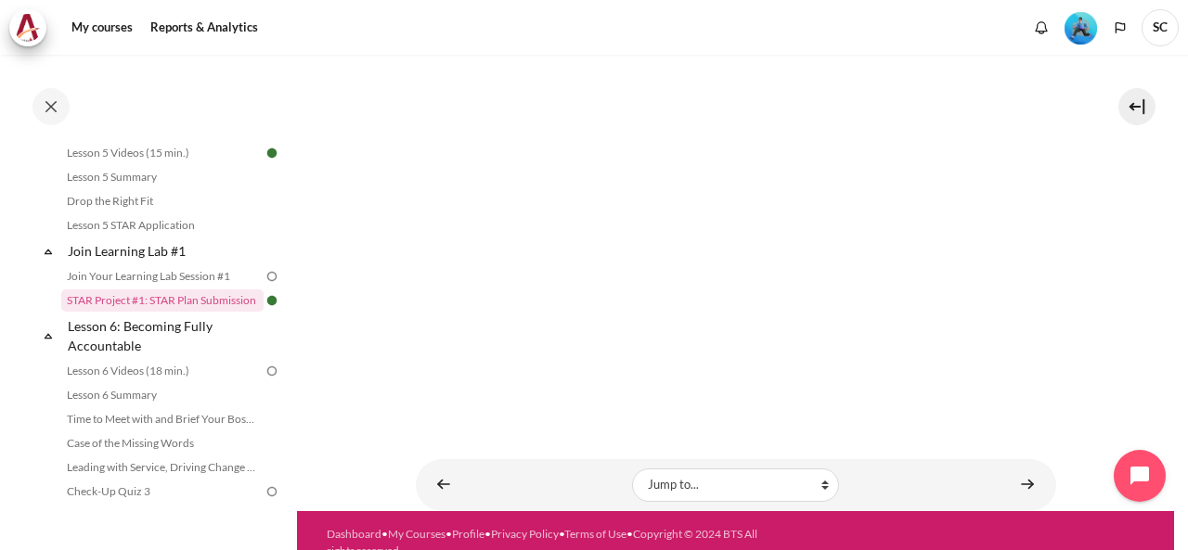
scroll to position [742, 0]
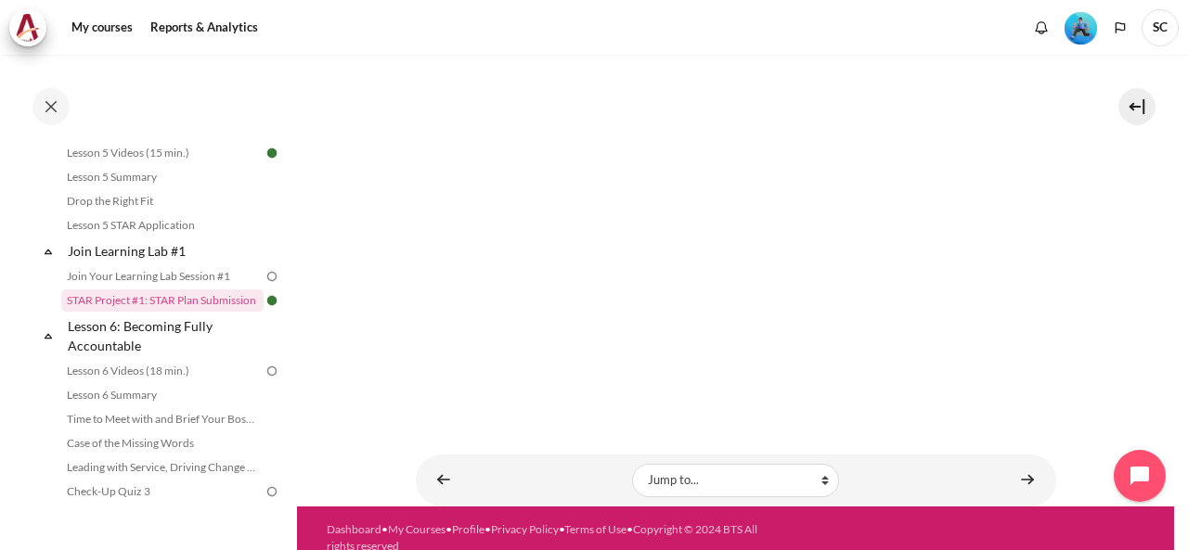
click at [813, 222] on img "Content" at bounding box center [736, 194] width 640 height 360
